Goal: Task Accomplishment & Management: Manage account settings

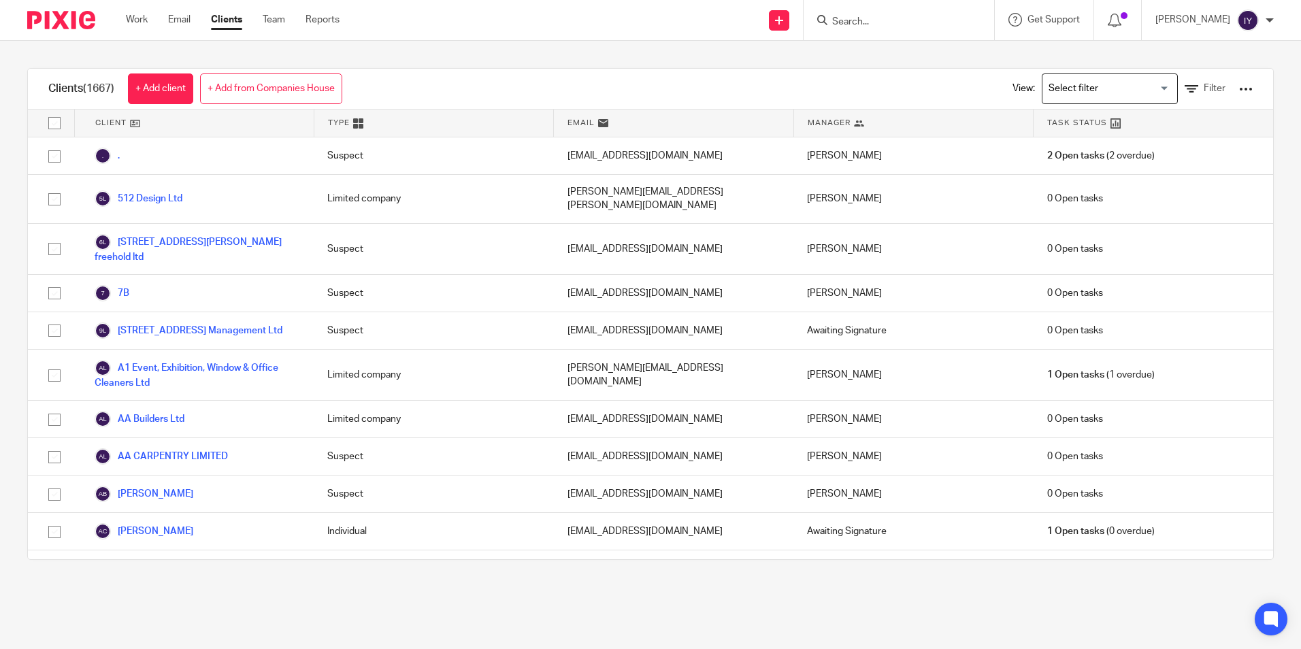
click at [137, 28] on div "Work Email Clients Team Reports Work Email Clients Team Reports Settings" at bounding box center [236, 20] width 248 height 40
click at [138, 22] on link "Work" at bounding box center [137, 20] width 22 height 14
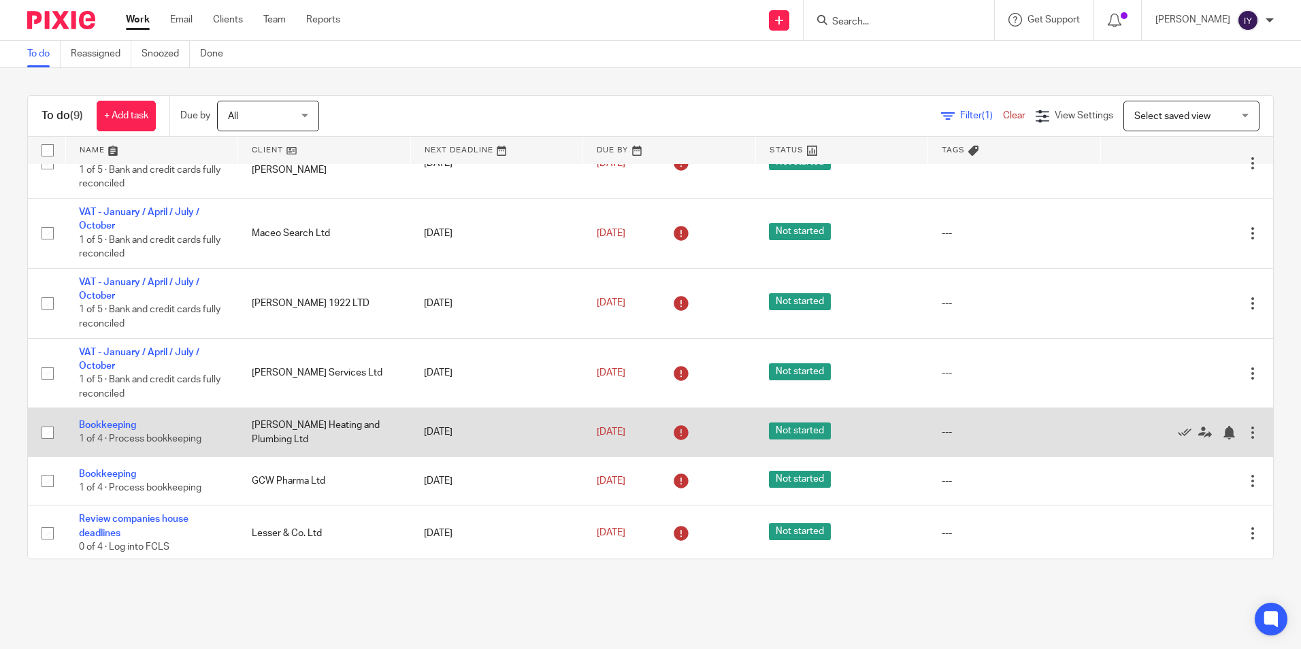
scroll to position [178, 0]
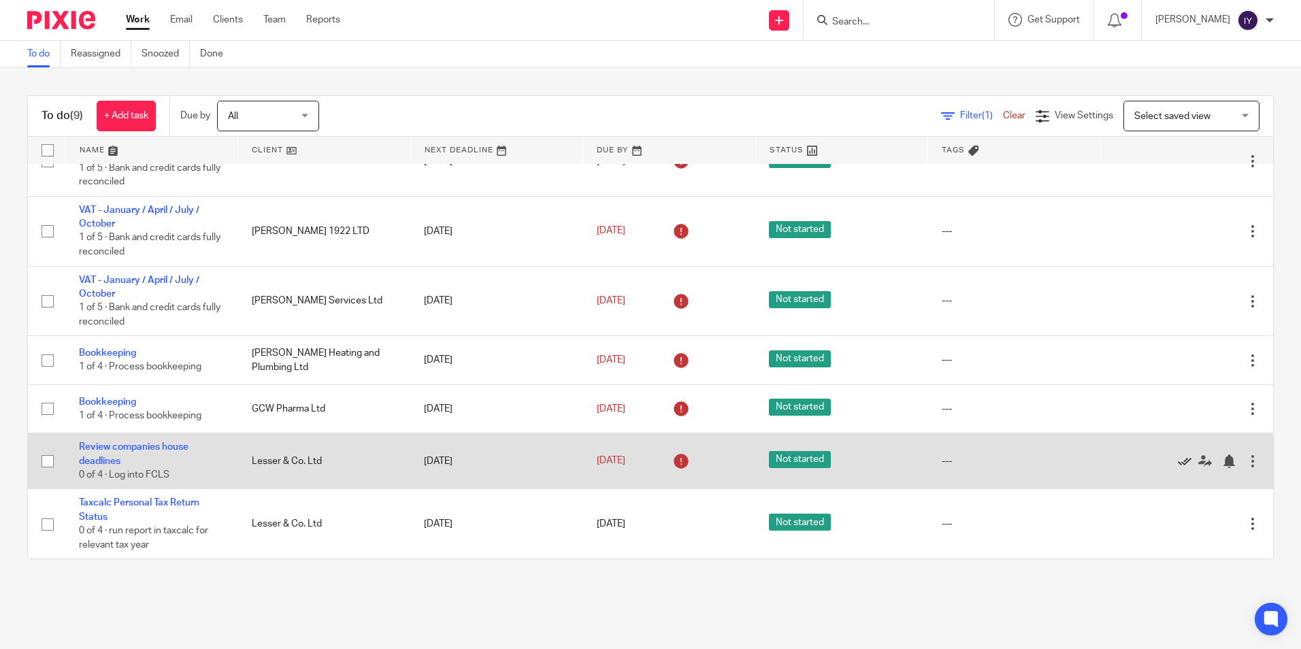
click at [1178, 461] on icon at bounding box center [1185, 461] width 14 height 14
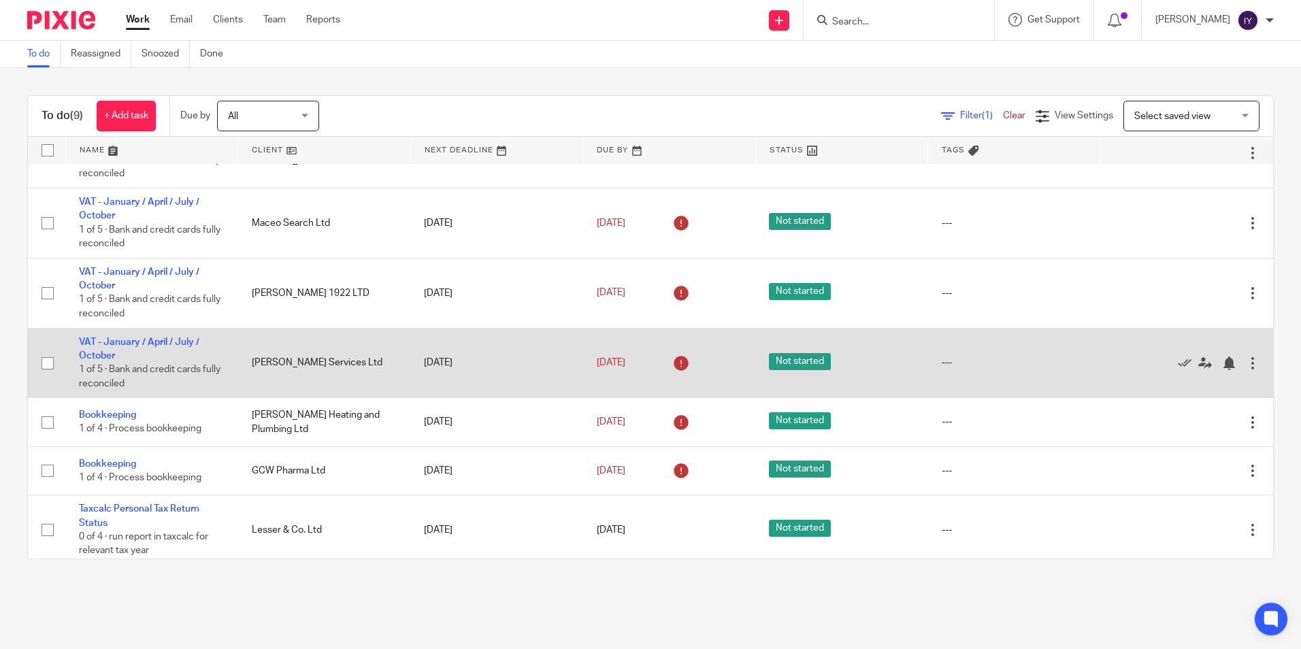
scroll to position [122, 0]
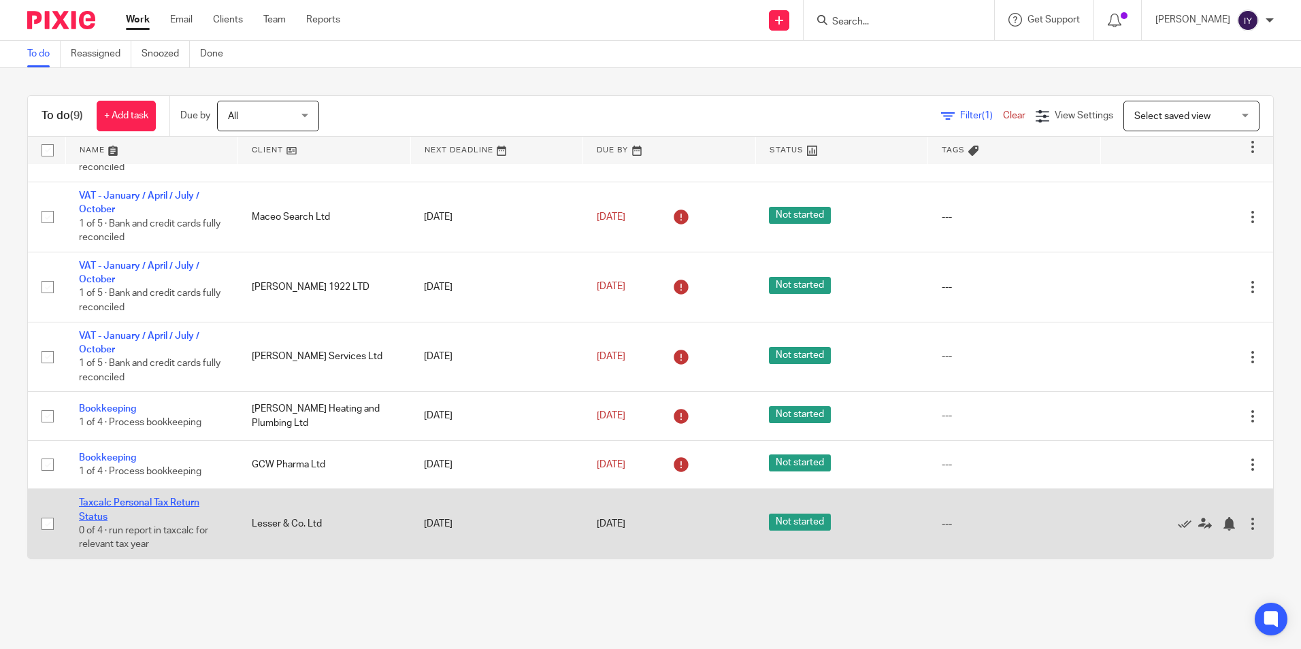
click at [148, 506] on link "Taxcalc Personal Tax Return Status" at bounding box center [139, 509] width 120 height 23
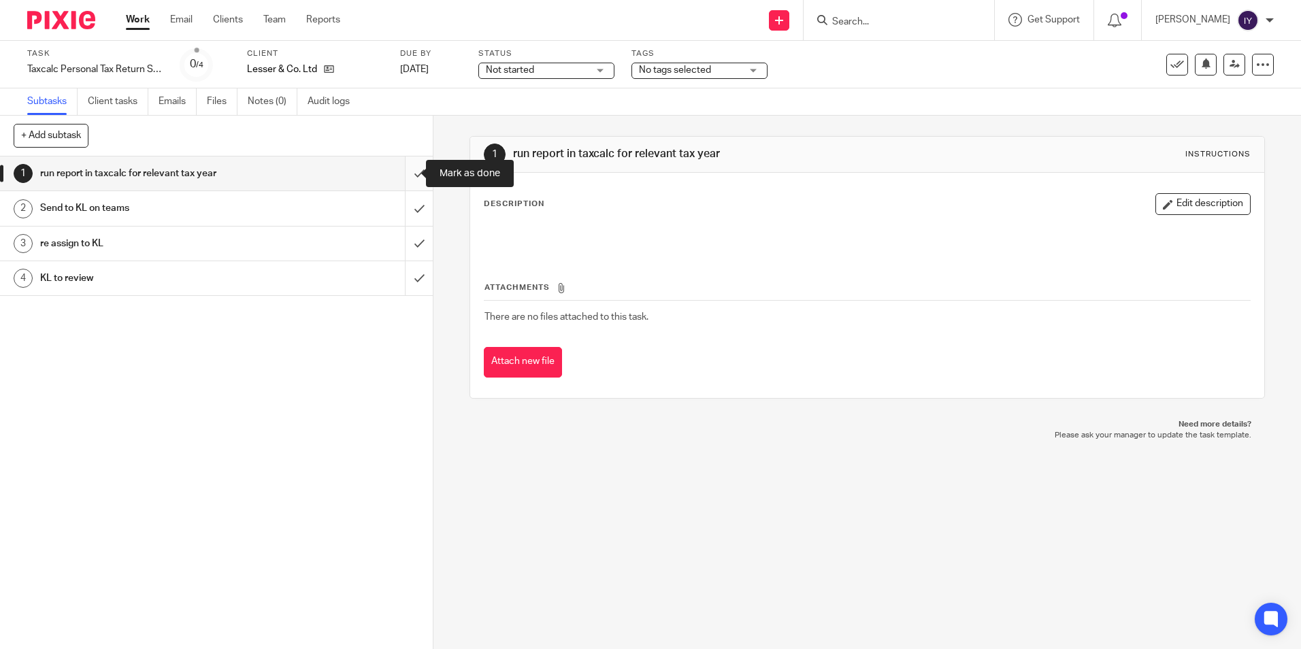
click at [406, 177] on input "submit" at bounding box center [216, 173] width 433 height 34
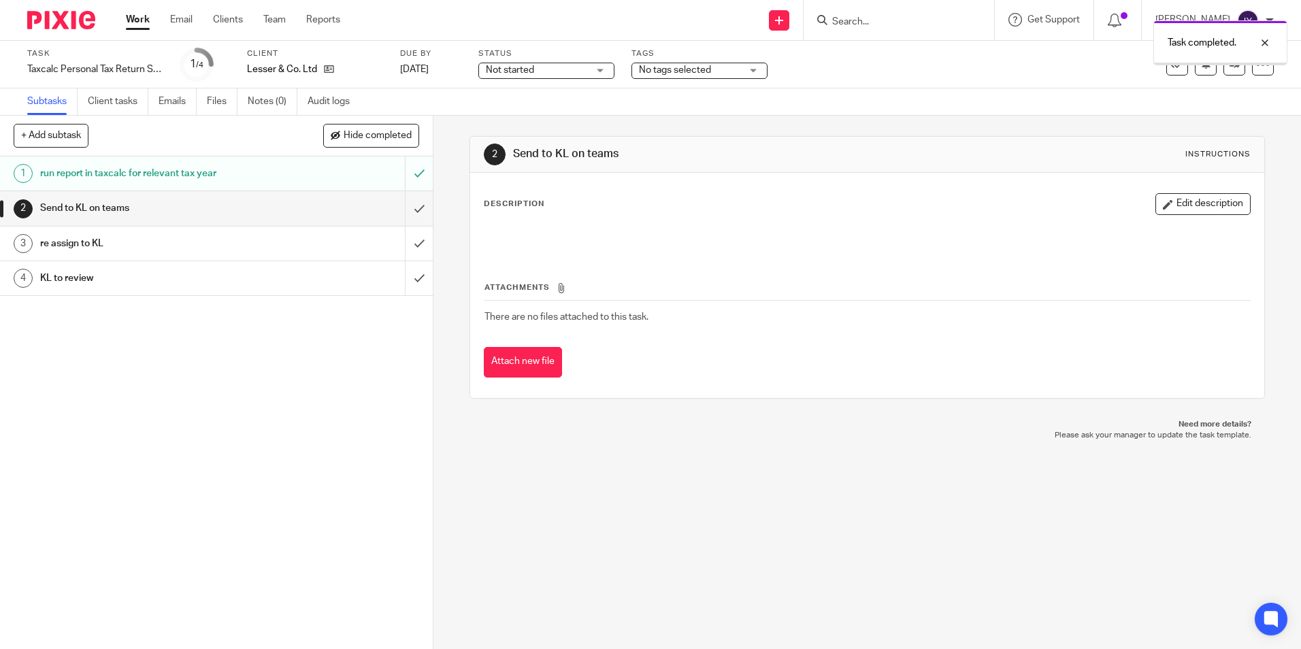
click at [406, 205] on input "submit" at bounding box center [216, 208] width 433 height 34
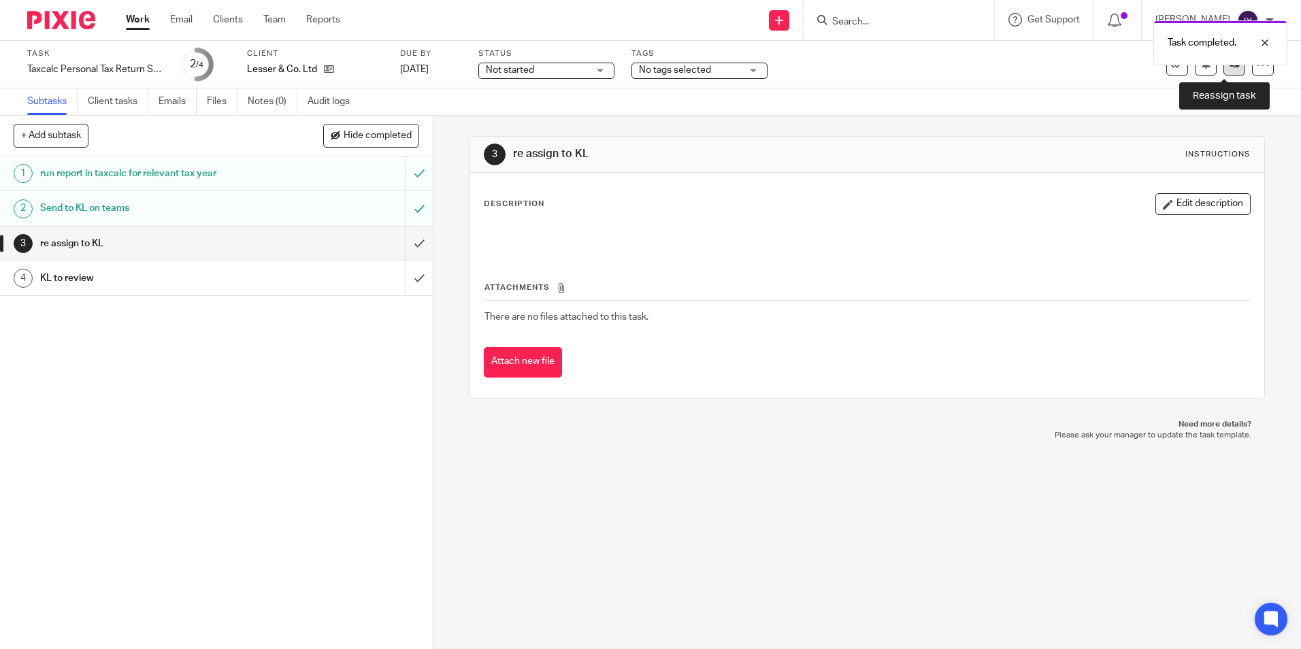
click at [1223, 71] on link at bounding box center [1234, 65] width 22 height 22
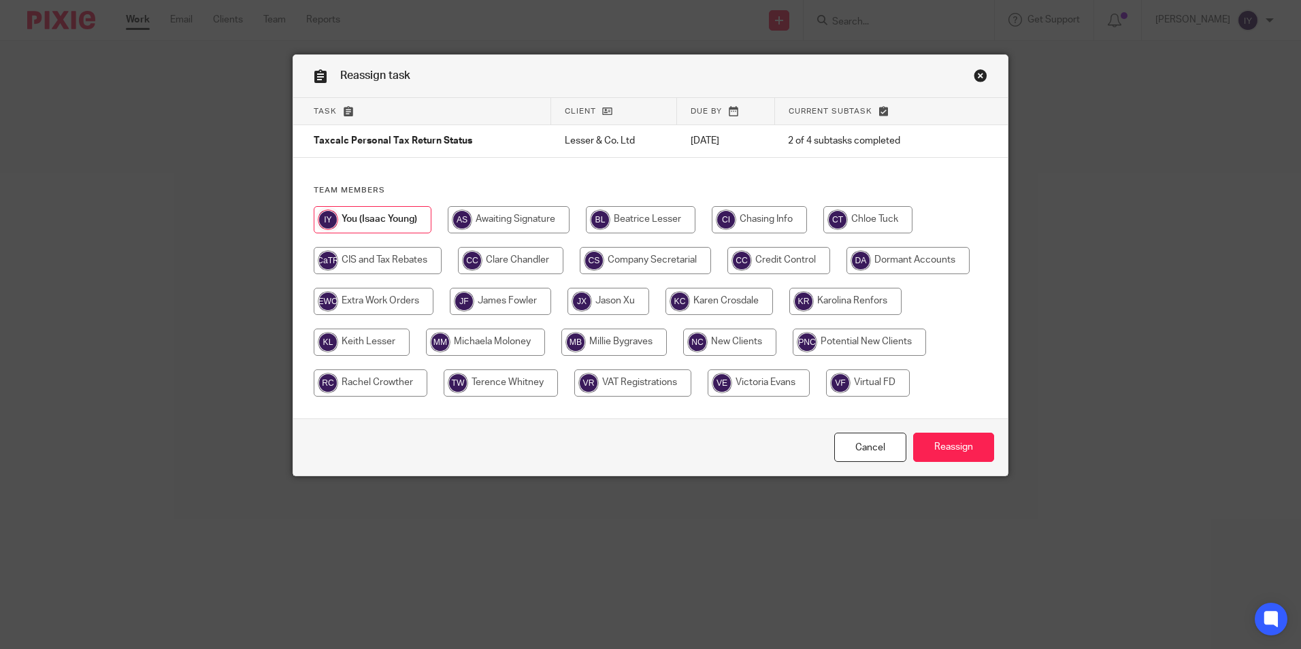
click at [376, 344] on input "radio" at bounding box center [362, 342] width 96 height 27
radio input "true"
click at [939, 450] on input "Reassign" at bounding box center [953, 447] width 81 height 29
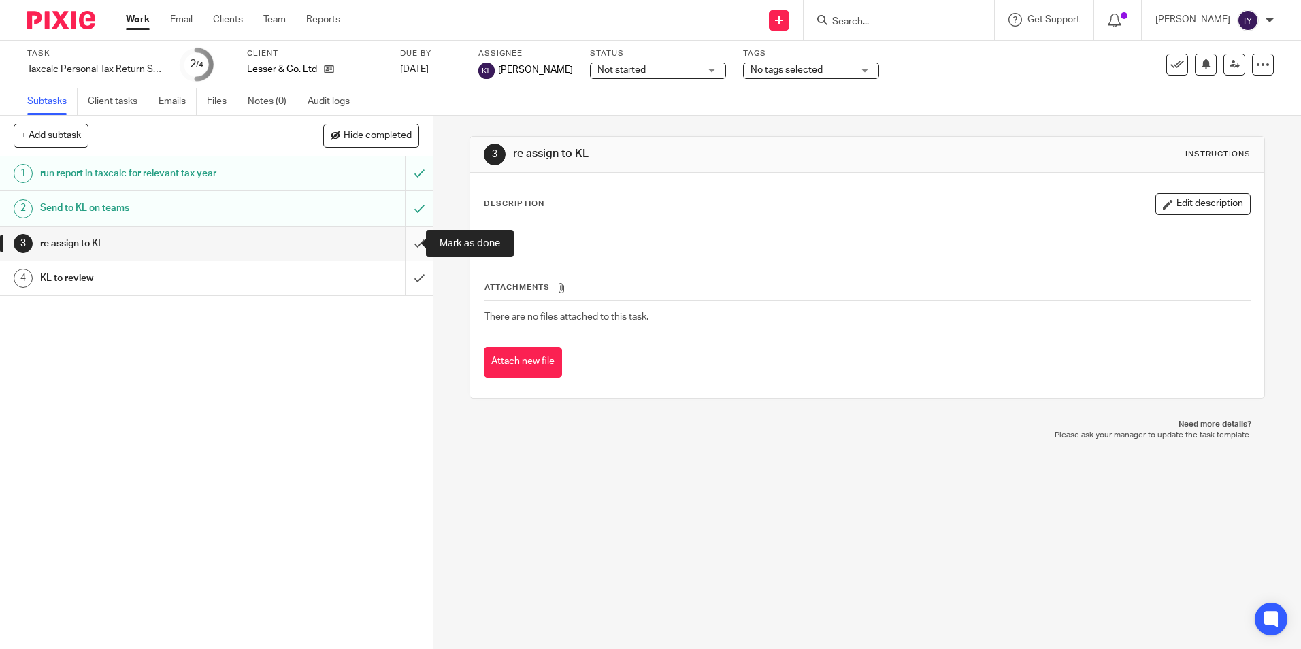
click at [402, 241] on input "submit" at bounding box center [216, 244] width 433 height 34
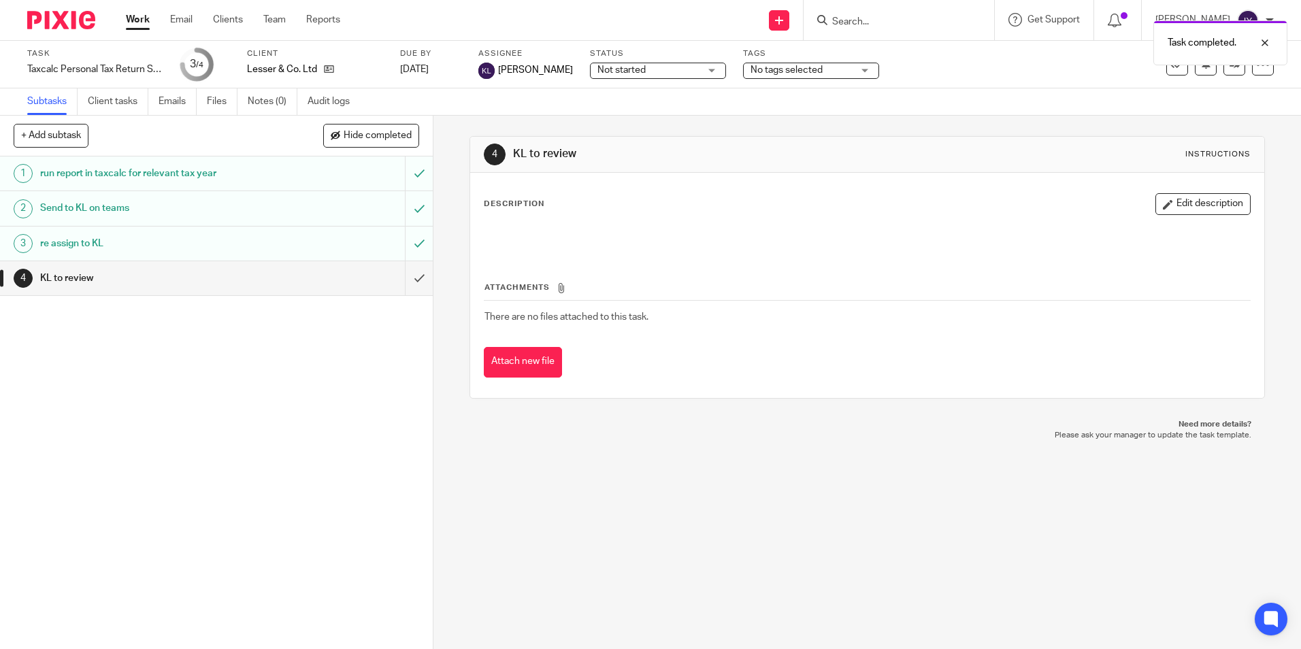
click at [140, 25] on link "Work" at bounding box center [138, 20] width 24 height 14
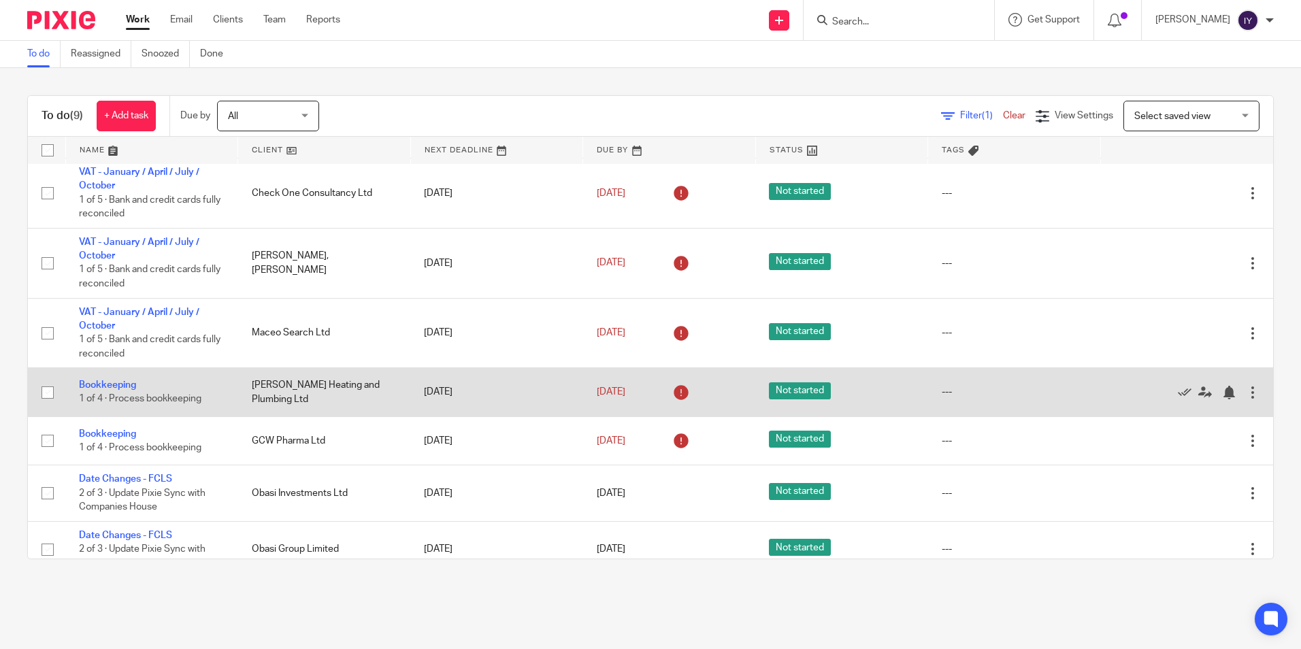
scroll to position [164, 0]
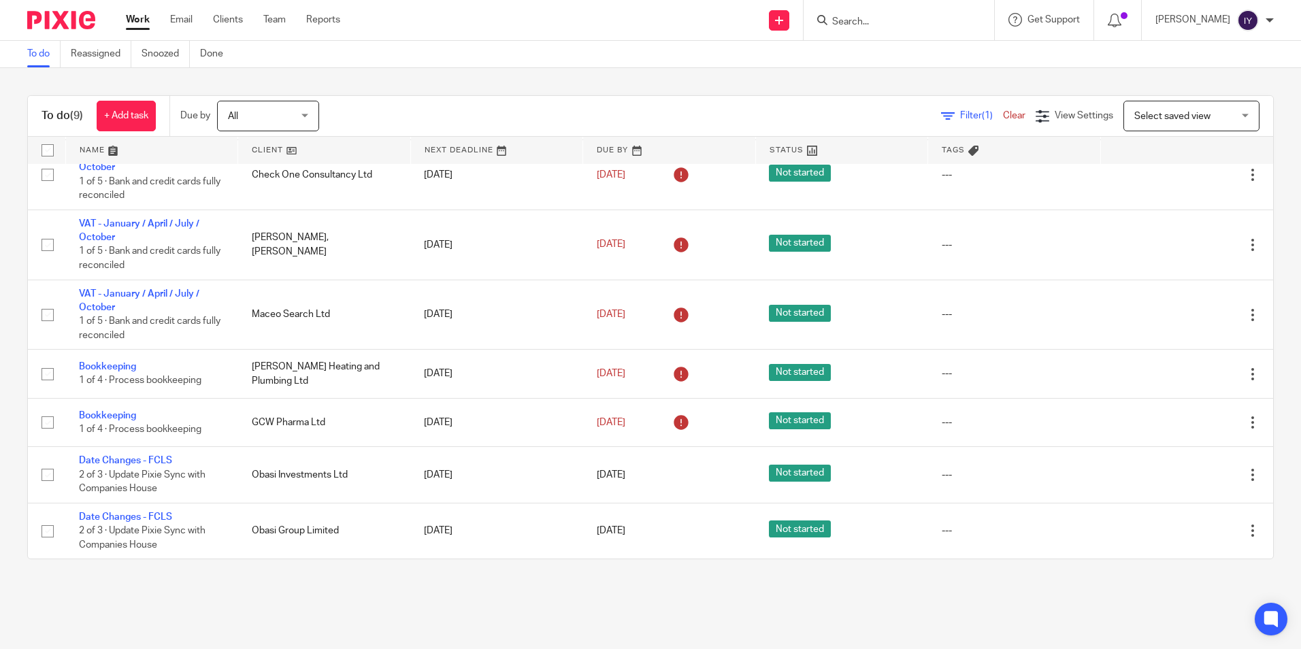
click at [916, 23] on input "Search" at bounding box center [892, 22] width 122 height 12
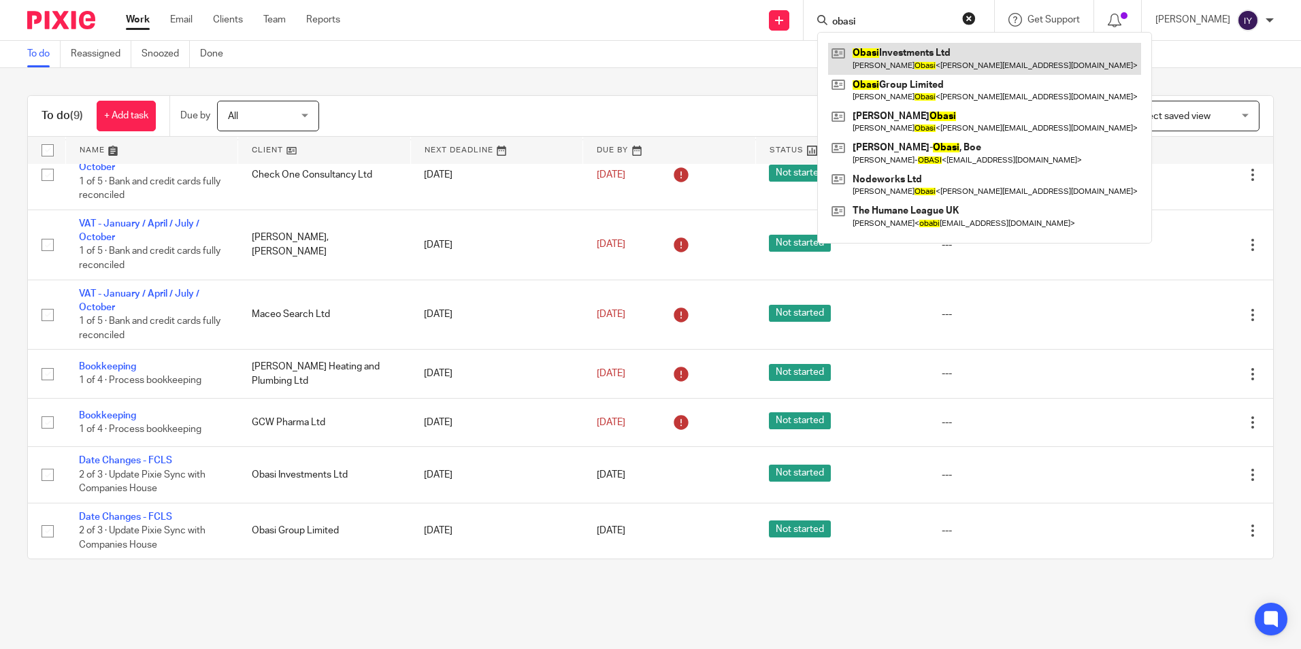
type input "obasi"
click at [930, 61] on link at bounding box center [984, 58] width 313 height 31
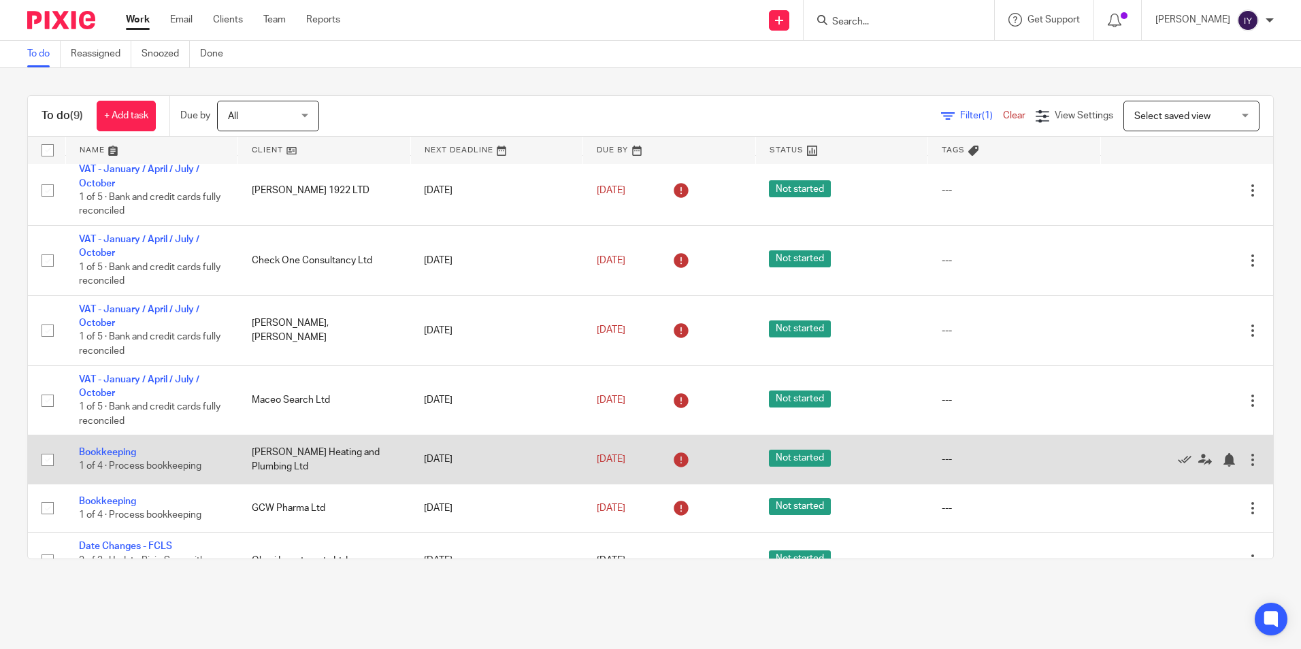
scroll to position [164, 0]
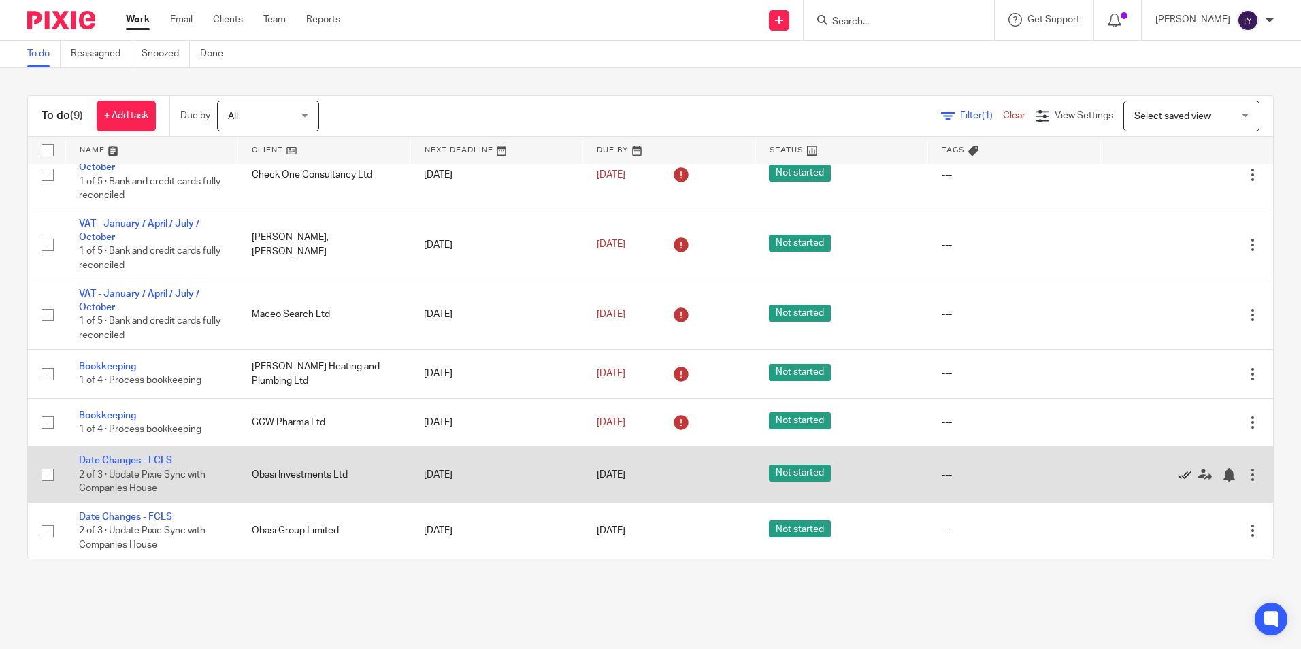
click at [1178, 473] on icon at bounding box center [1185, 475] width 14 height 14
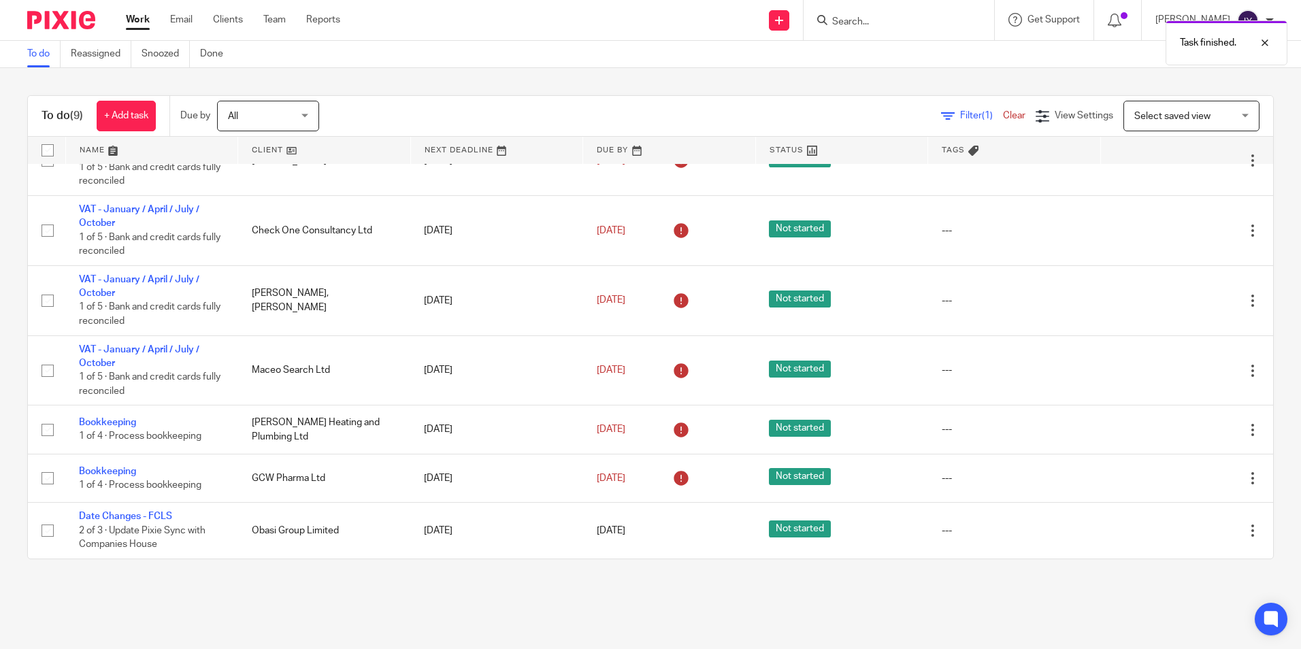
scroll to position [108, 0]
click at [863, 23] on input "Search" at bounding box center [892, 22] width 122 height 12
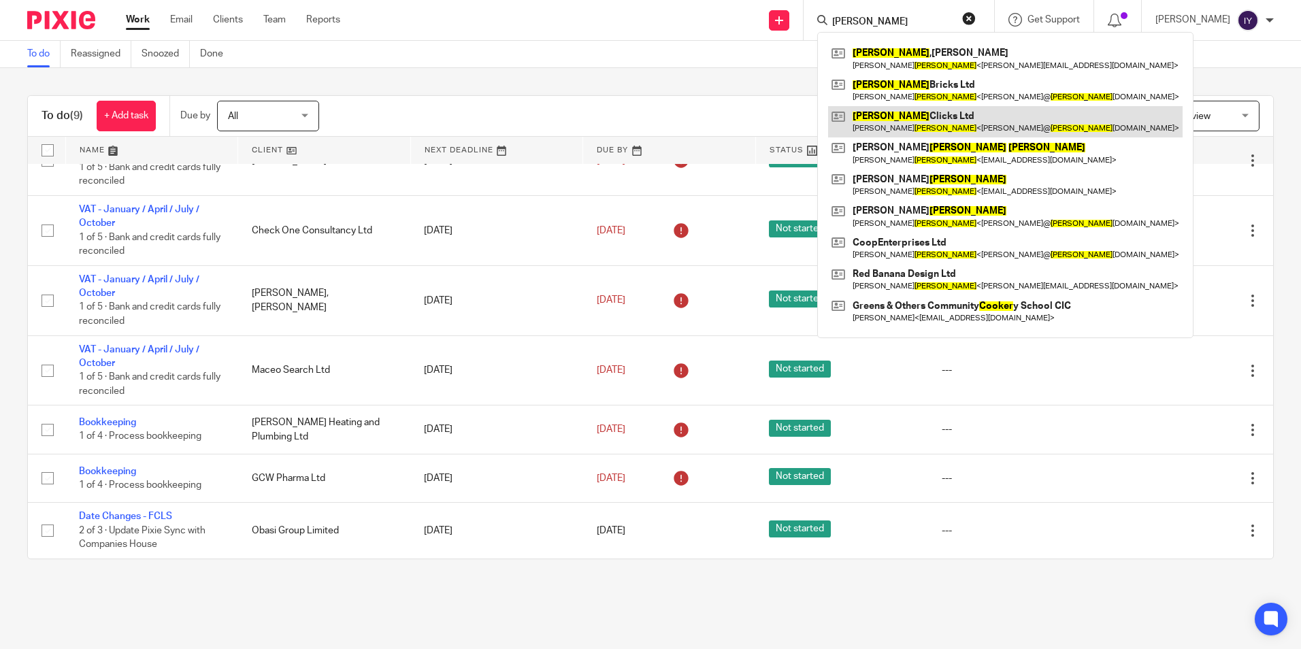
type input "cooper"
click at [986, 115] on link at bounding box center [1005, 121] width 354 height 31
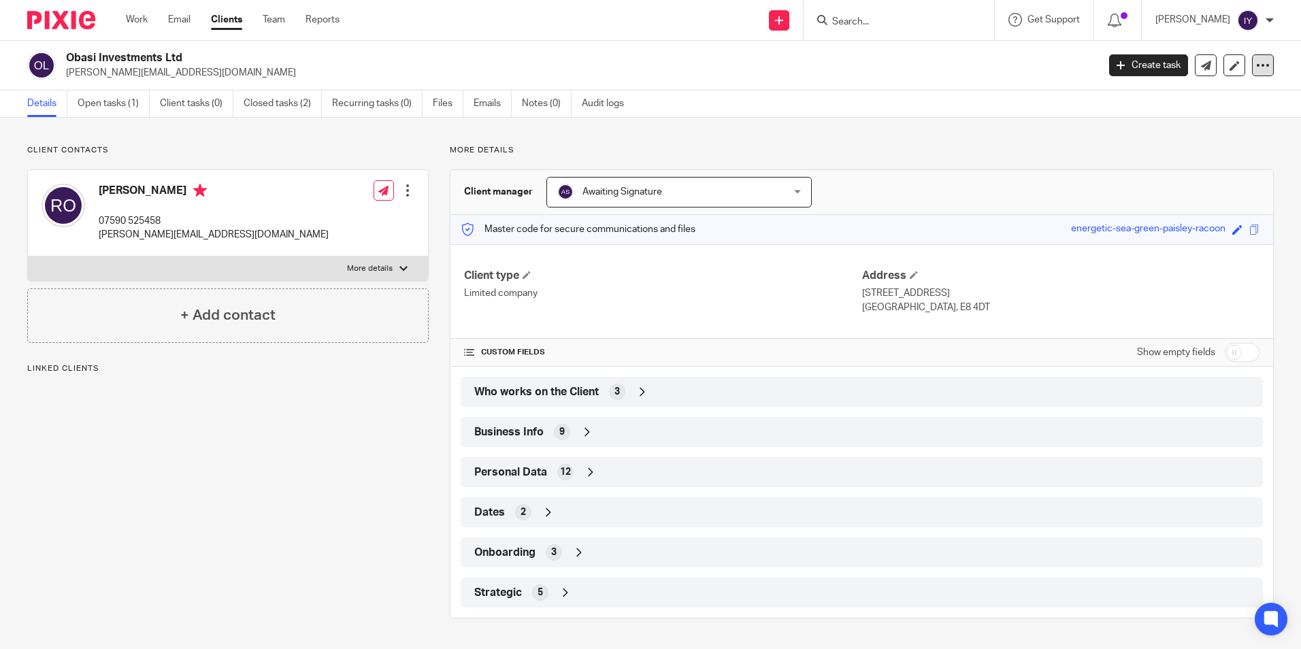
click at [1256, 61] on icon at bounding box center [1263, 66] width 14 height 14
click at [1195, 99] on link "Update from Companies House" at bounding box center [1178, 100] width 150 height 20
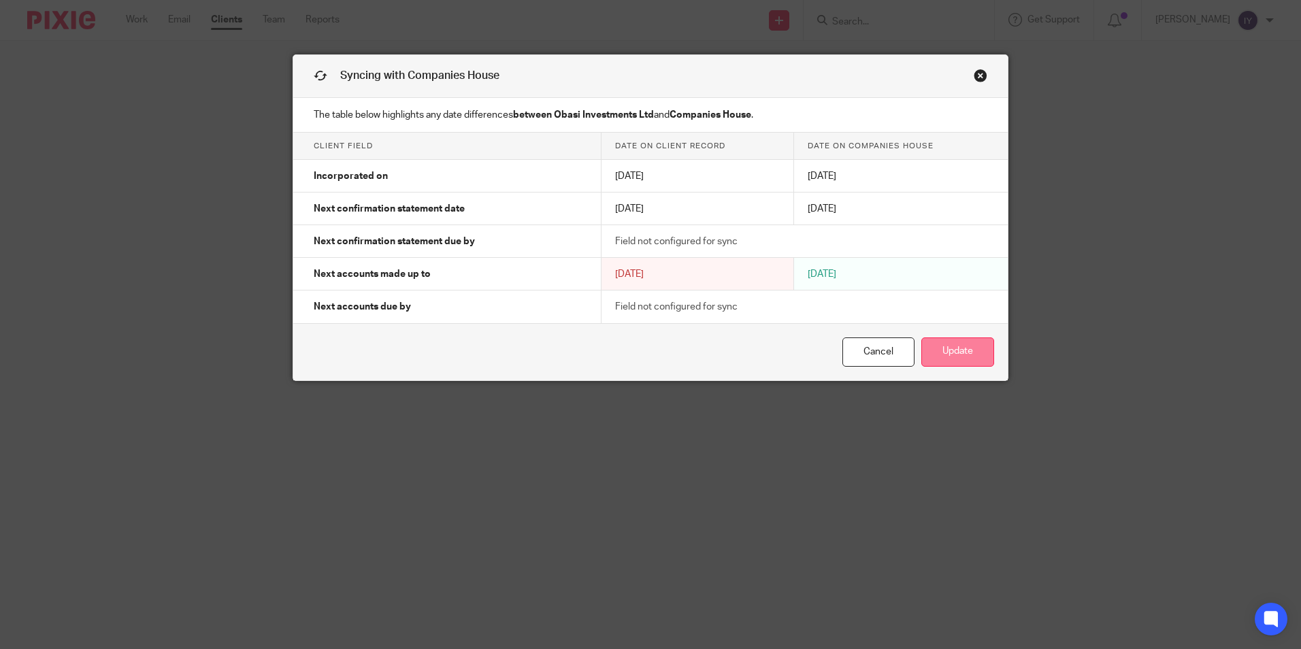
click at [968, 345] on button "Update" at bounding box center [957, 351] width 73 height 29
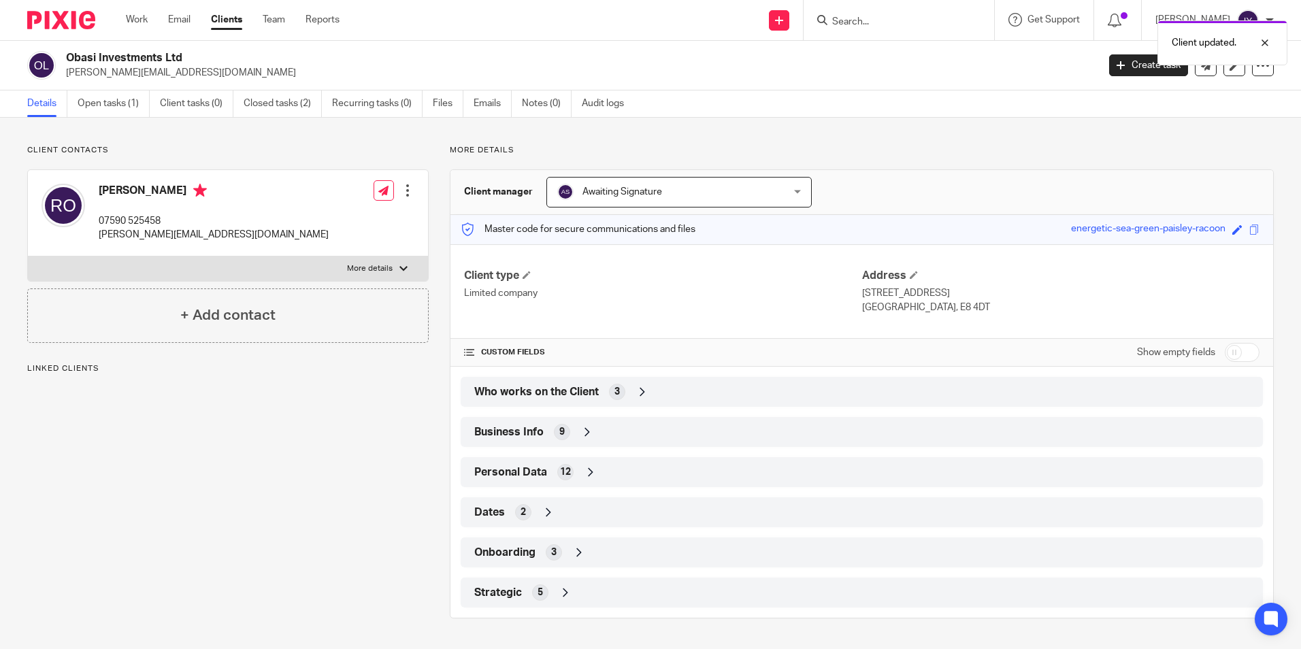
click at [882, 19] on div "Client updated." at bounding box center [968, 40] width 637 height 52
click at [891, 19] on input "Search" at bounding box center [892, 22] width 122 height 12
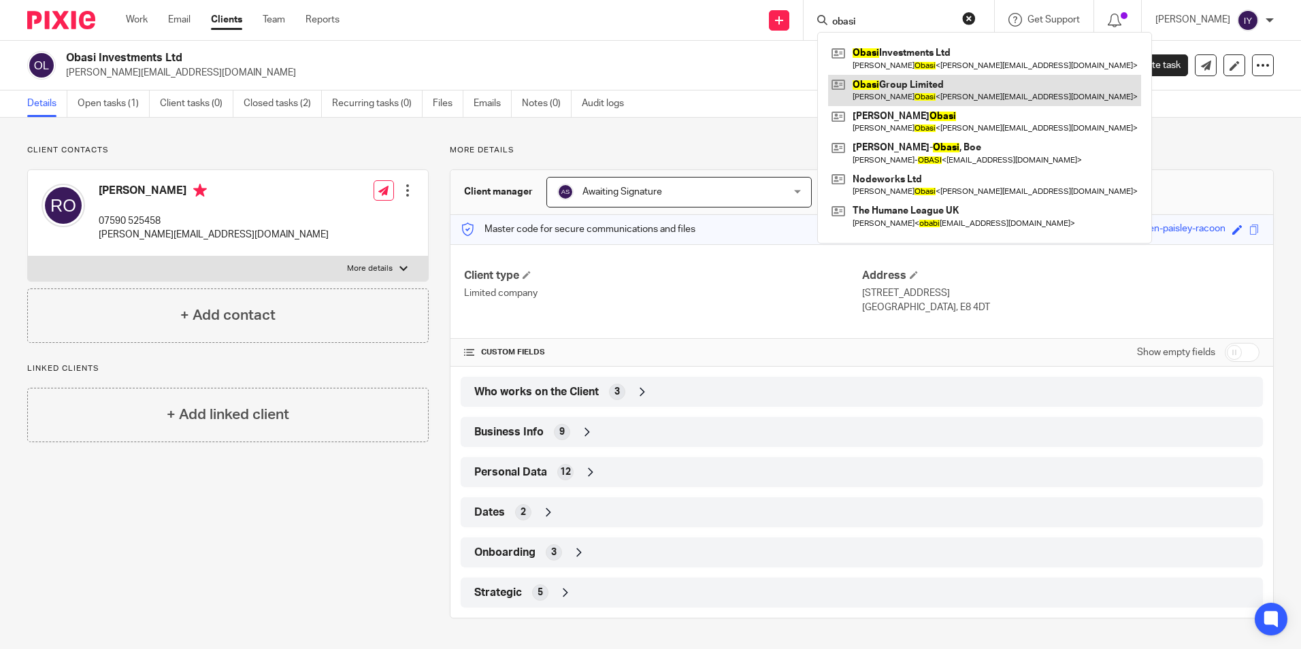
type input "obasi"
click at [986, 86] on link at bounding box center [984, 90] width 313 height 31
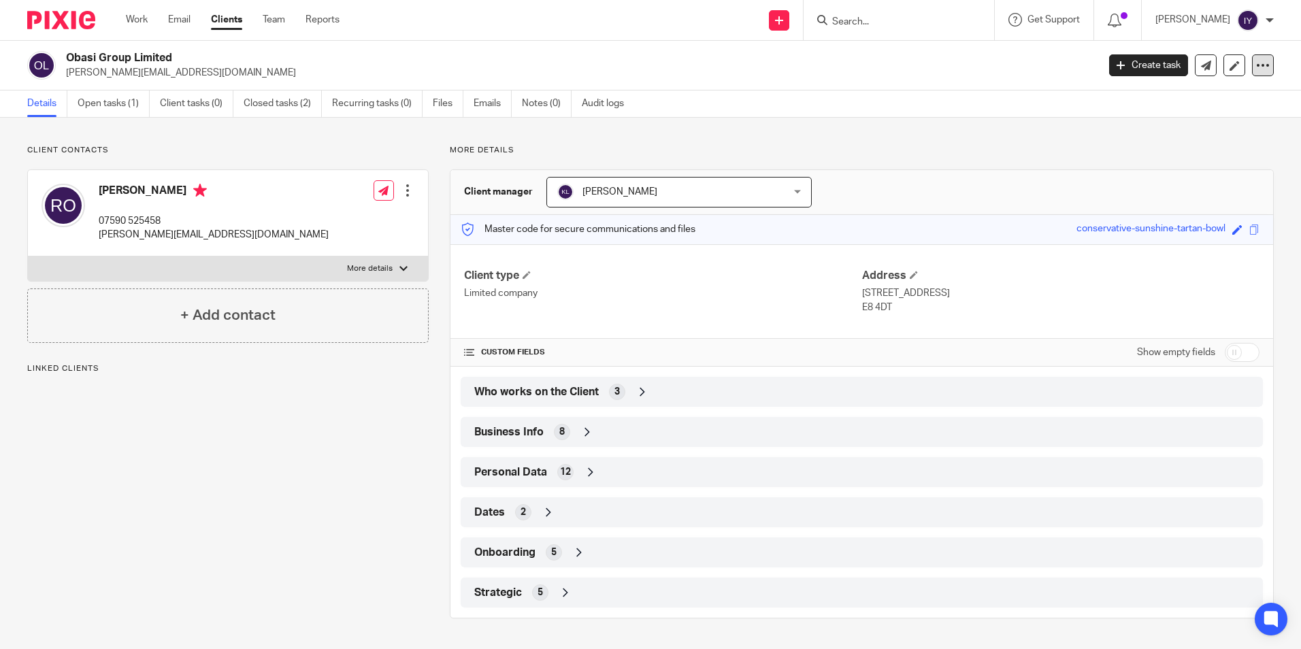
click at [1256, 61] on icon at bounding box center [1263, 66] width 14 height 14
click at [1221, 97] on link "Update from Companies House" at bounding box center [1178, 100] width 150 height 20
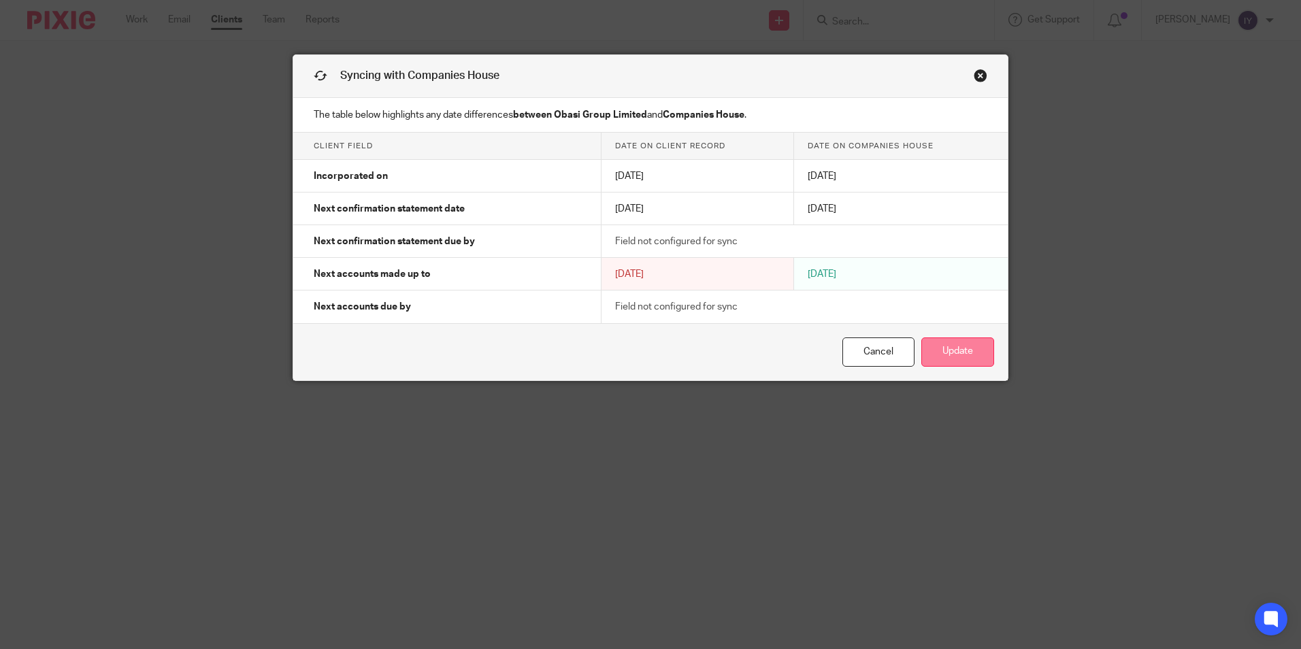
click at [946, 351] on button "Update" at bounding box center [957, 351] width 73 height 29
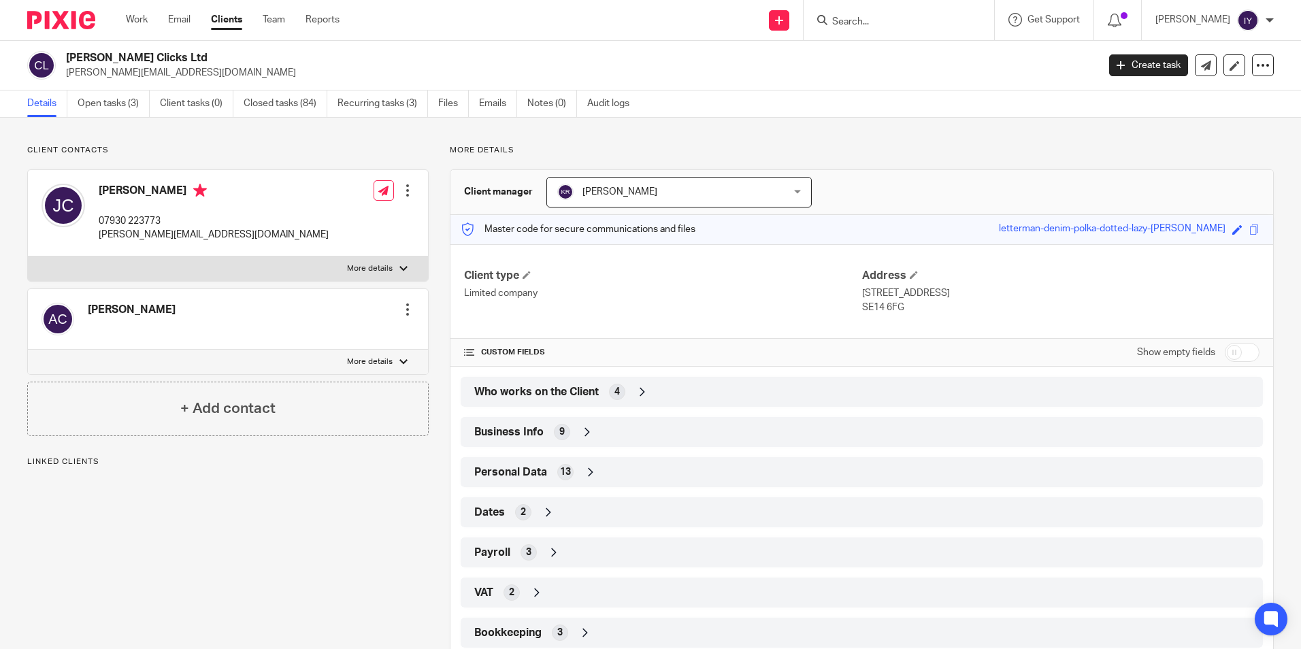
click at [651, 388] on div "Who works on the Client 4" at bounding box center [862, 391] width 782 height 23
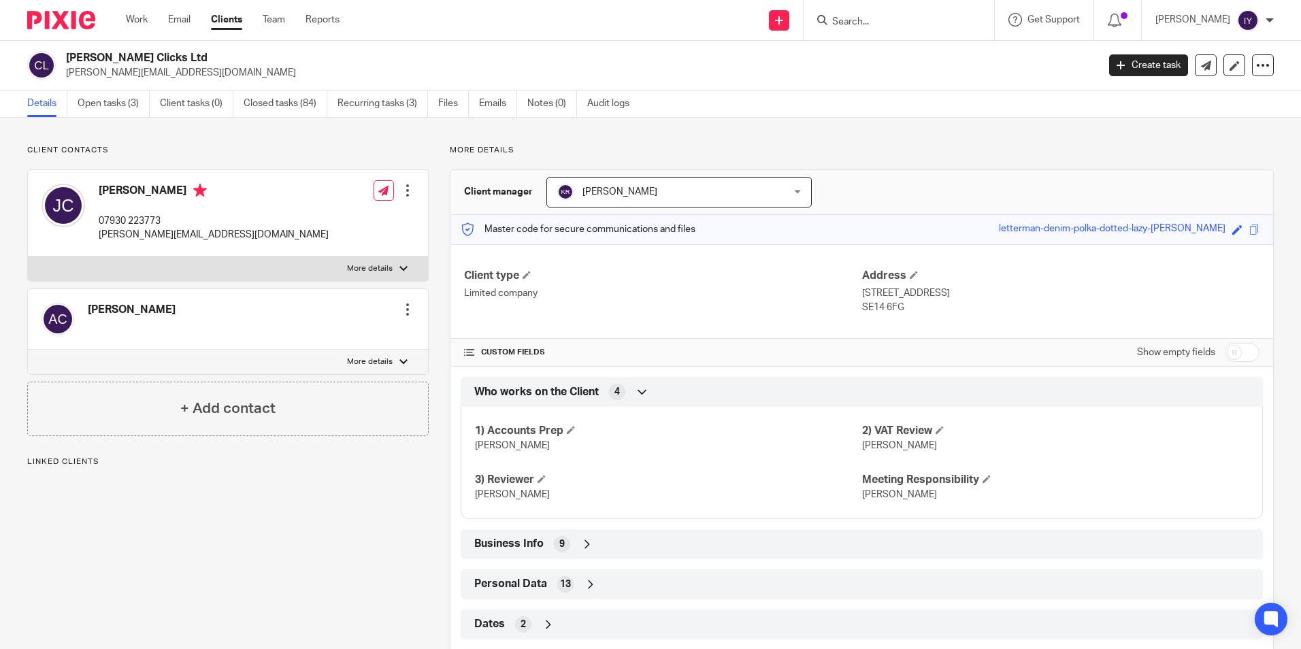
click at [651, 388] on div "Who works on the Client 4" at bounding box center [862, 391] width 782 height 23
